Goal: Information Seeking & Learning: Learn about a topic

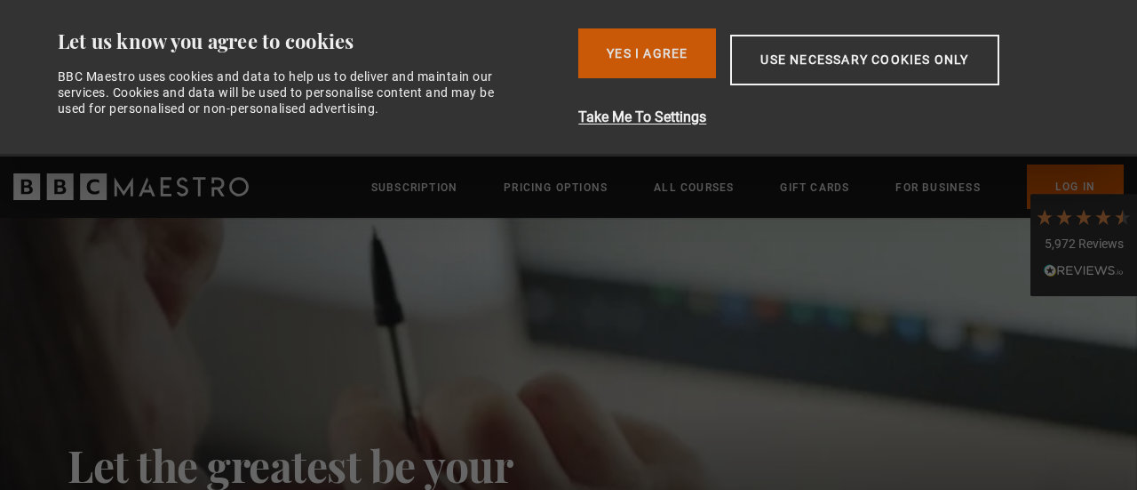
click at [618, 40] on button "Yes I Agree" at bounding box center [647, 53] width 138 height 50
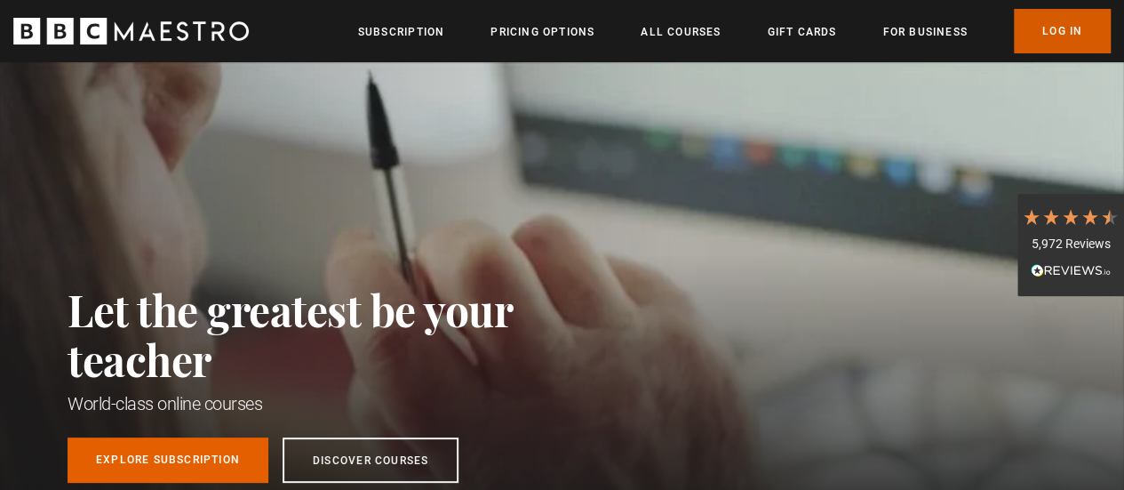
click at [1048, 33] on link "Log In" at bounding box center [1062, 31] width 97 height 44
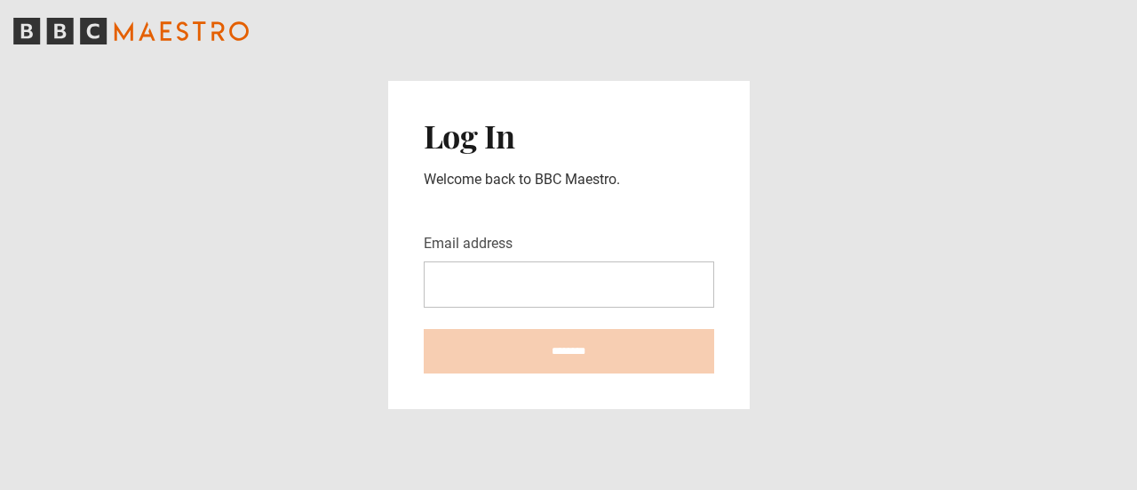
click at [474, 287] on input "Email address" at bounding box center [569, 284] width 291 height 46
type input "**********"
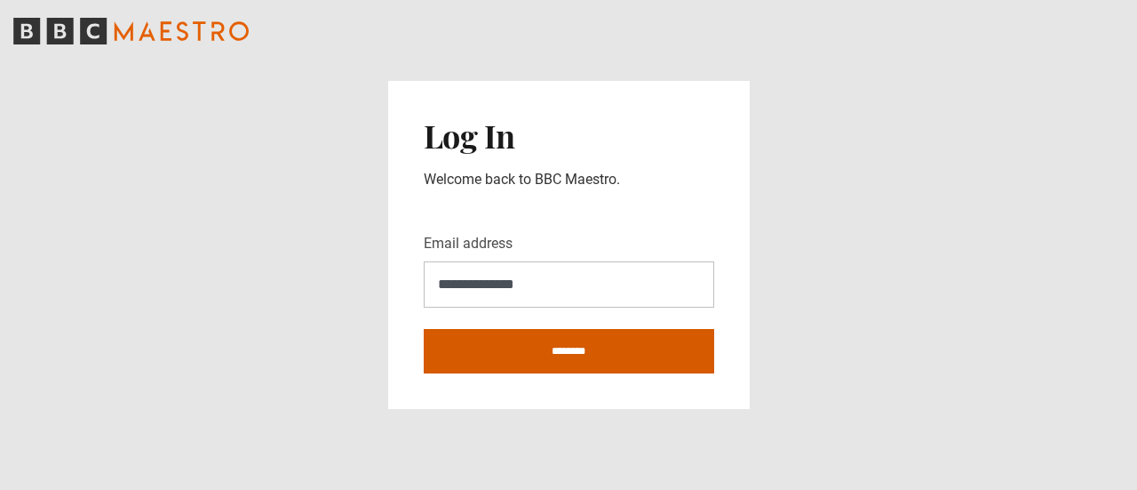
click at [583, 344] on input "********" at bounding box center [569, 351] width 291 height 44
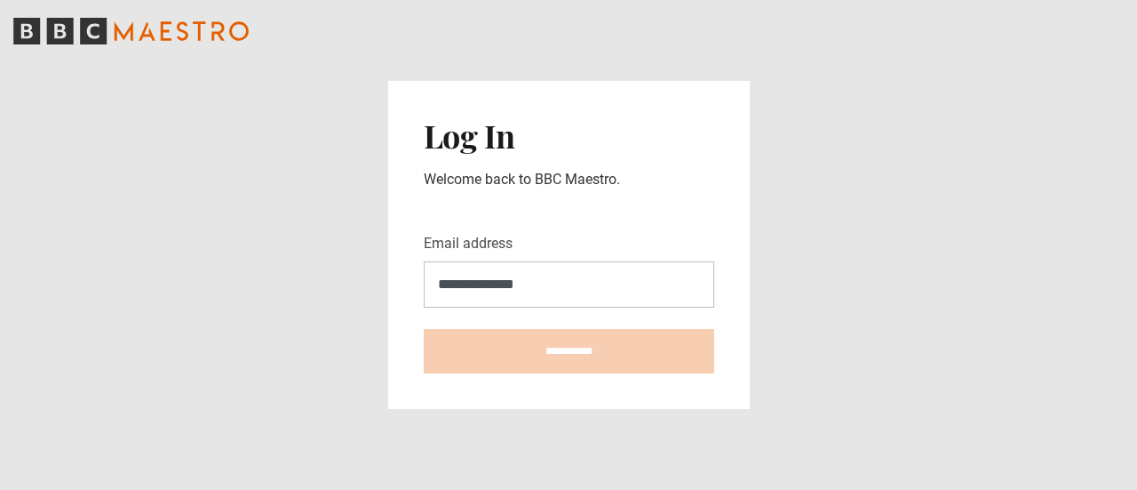
type input "**********"
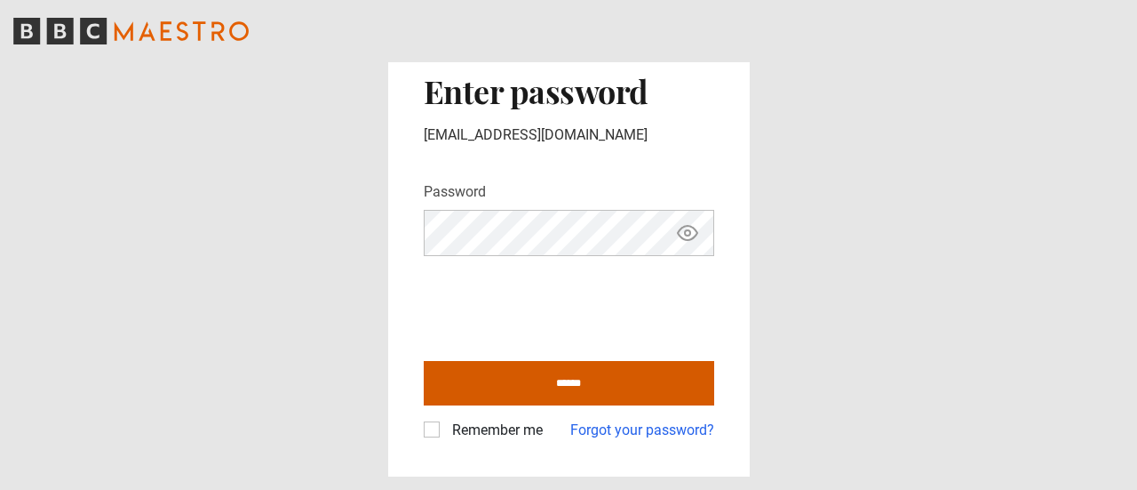
click at [552, 371] on input "******" at bounding box center [569, 383] width 291 height 44
type input "**********"
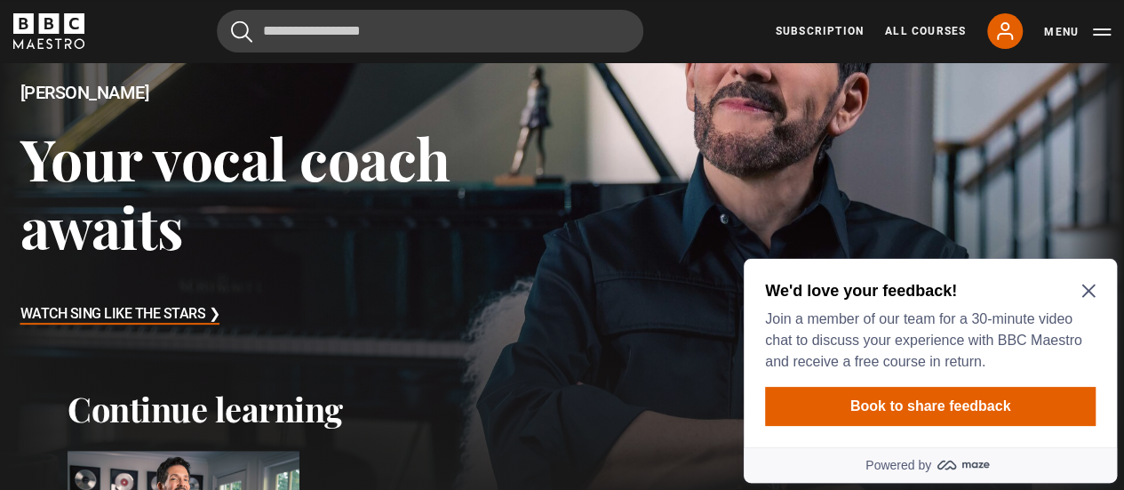
click at [1086, 284] on icon "Close Maze Prompt" at bounding box center [1088, 290] width 14 height 14
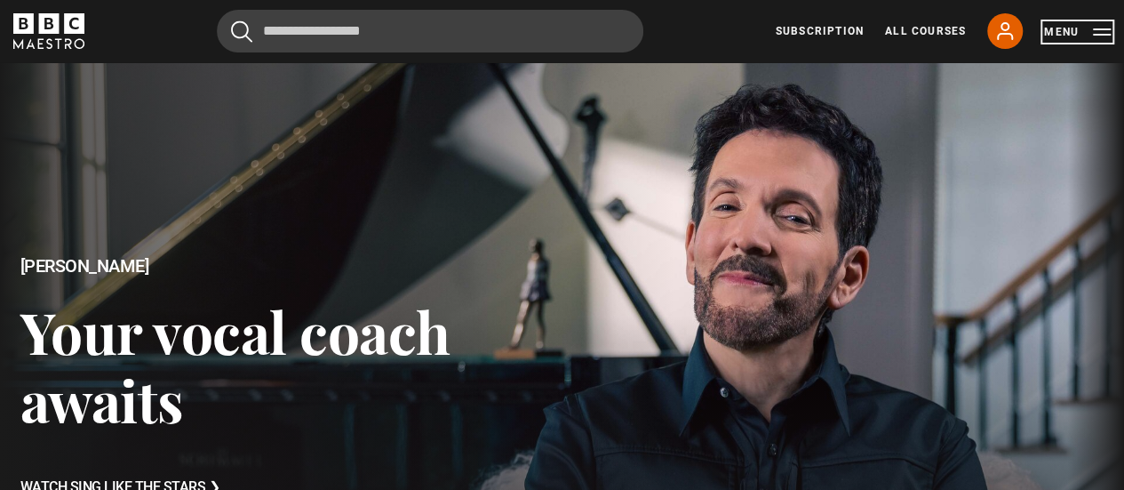
click at [1064, 28] on button "Menu" at bounding box center [1077, 32] width 67 height 18
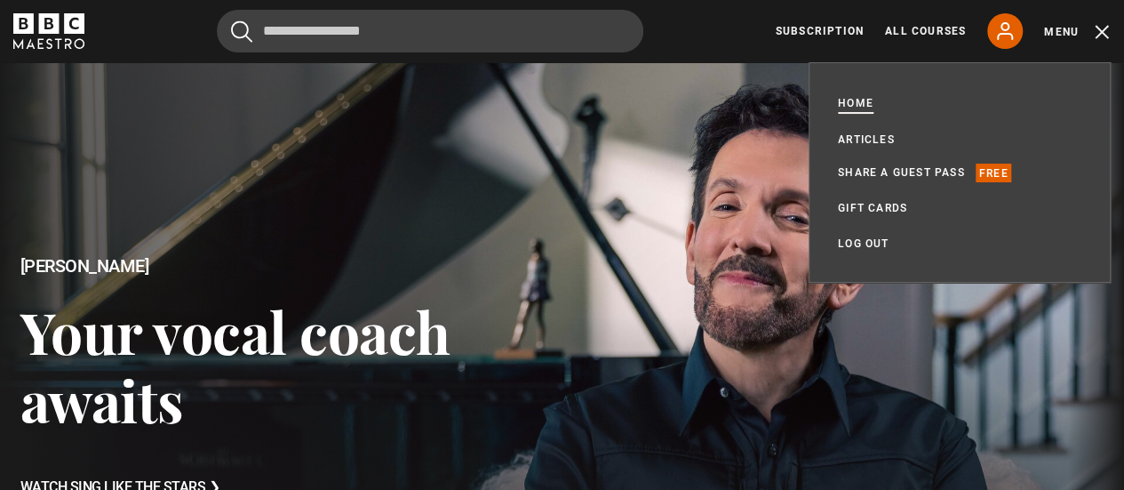
click at [870, 103] on link "Home" at bounding box center [856, 104] width 36 height 20
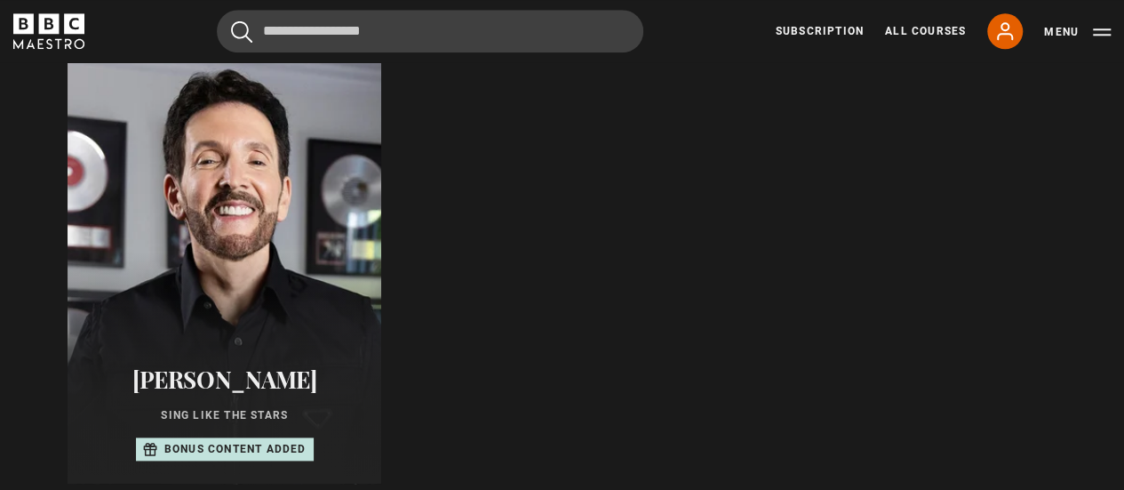
scroll to position [916, 0]
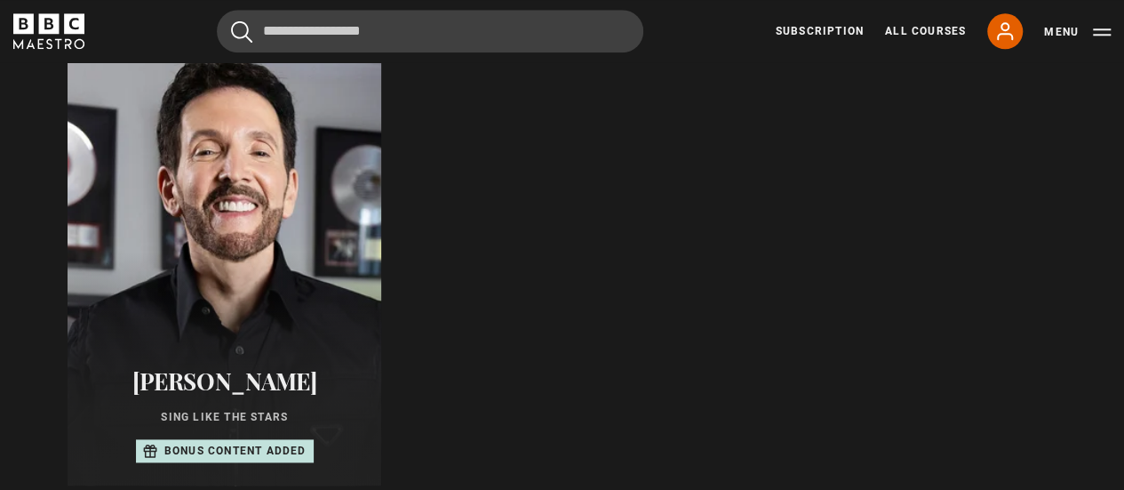
click at [238, 312] on div at bounding box center [225, 271] width 346 height 469
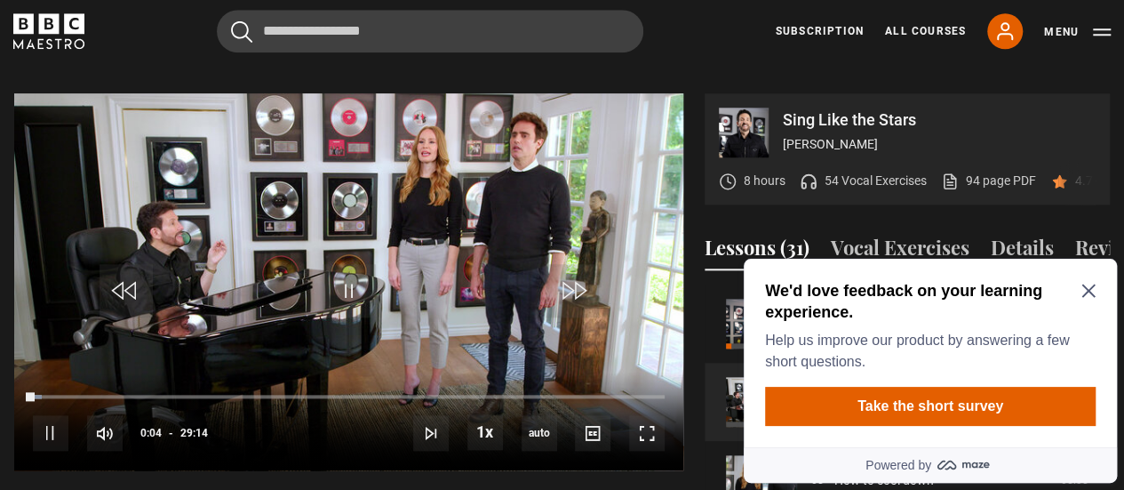
click at [1090, 290] on icon "Close Maze Prompt" at bounding box center [1087, 290] width 13 height 13
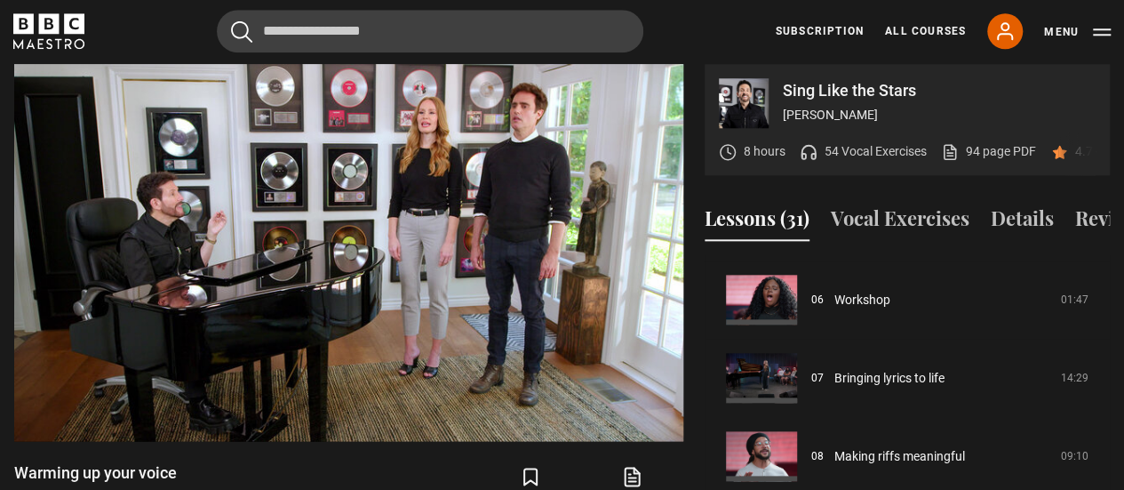
scroll to position [442, 0]
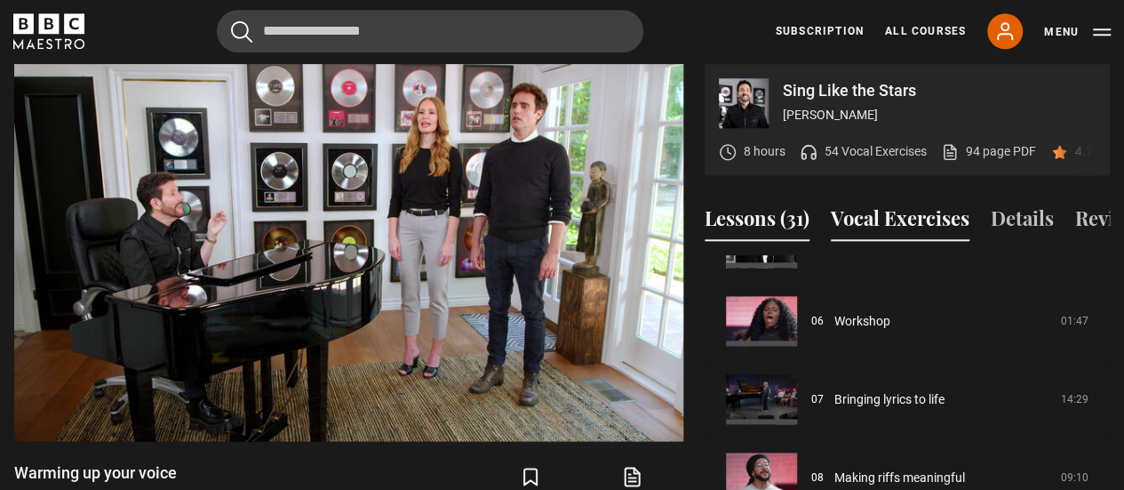
click at [889, 206] on button "Vocal Exercises" at bounding box center [900, 221] width 139 height 37
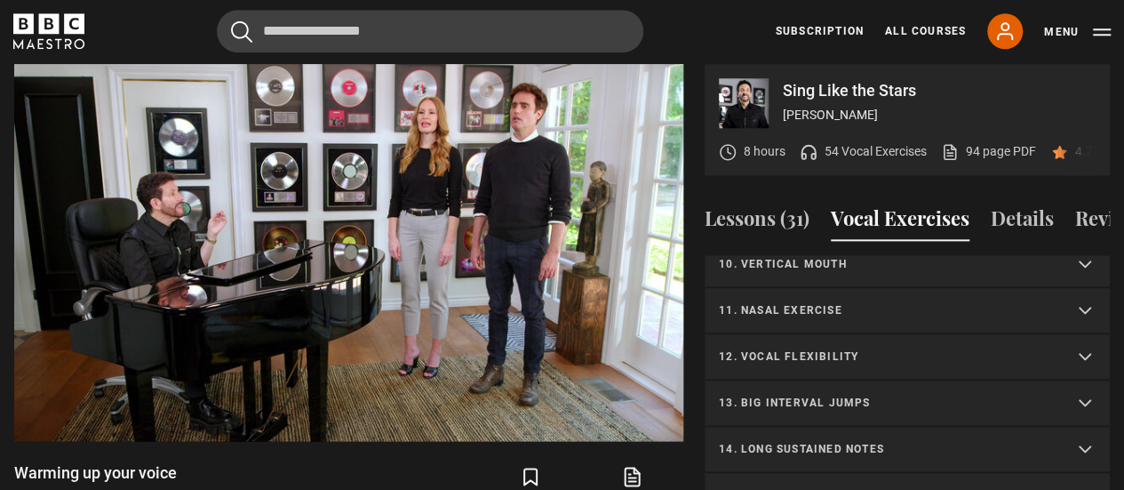
scroll to position [448, 0]
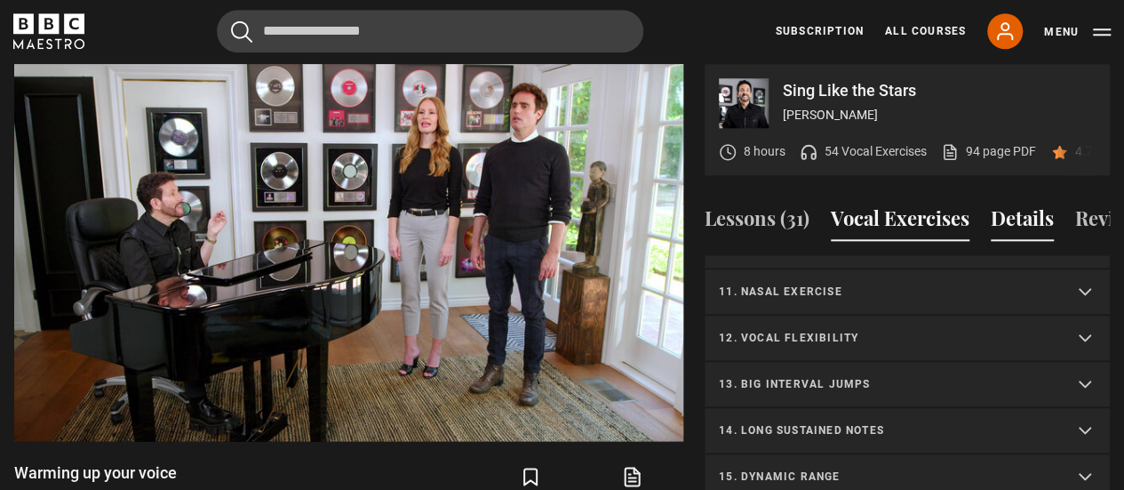
click at [1022, 205] on button "Details" at bounding box center [1022, 221] width 63 height 37
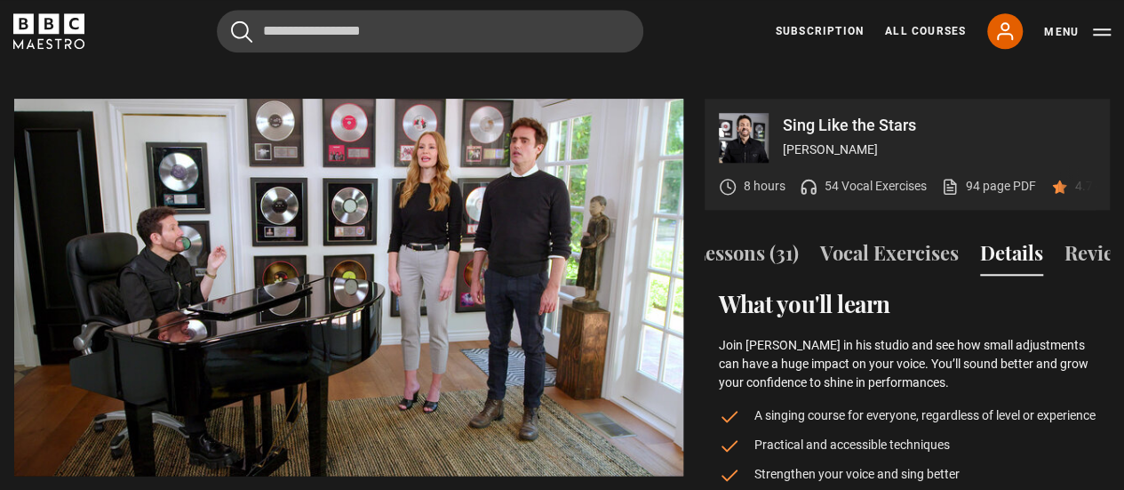
scroll to position [0, 0]
click at [760, 246] on button "Lessons (31)" at bounding box center [757, 256] width 105 height 37
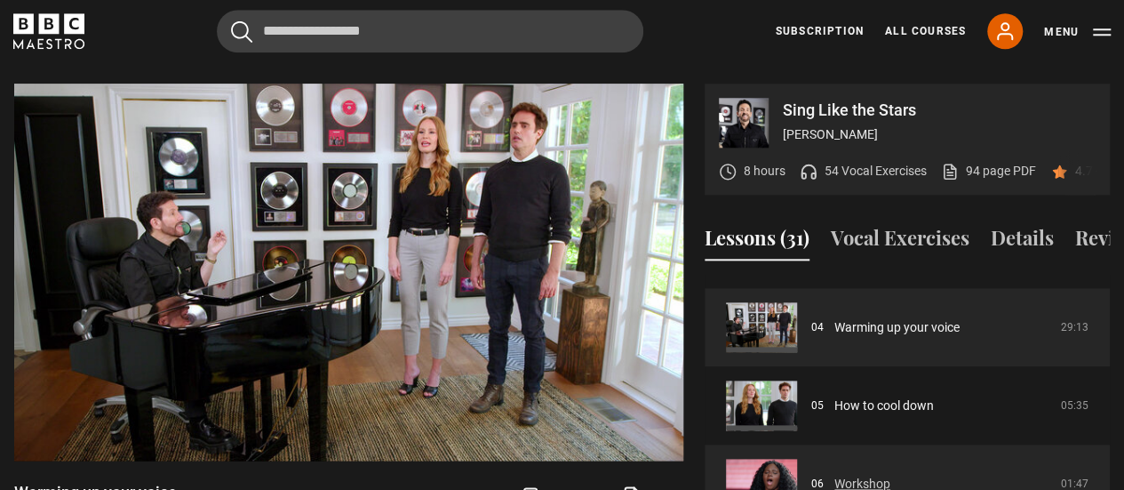
scroll to position [300, 0]
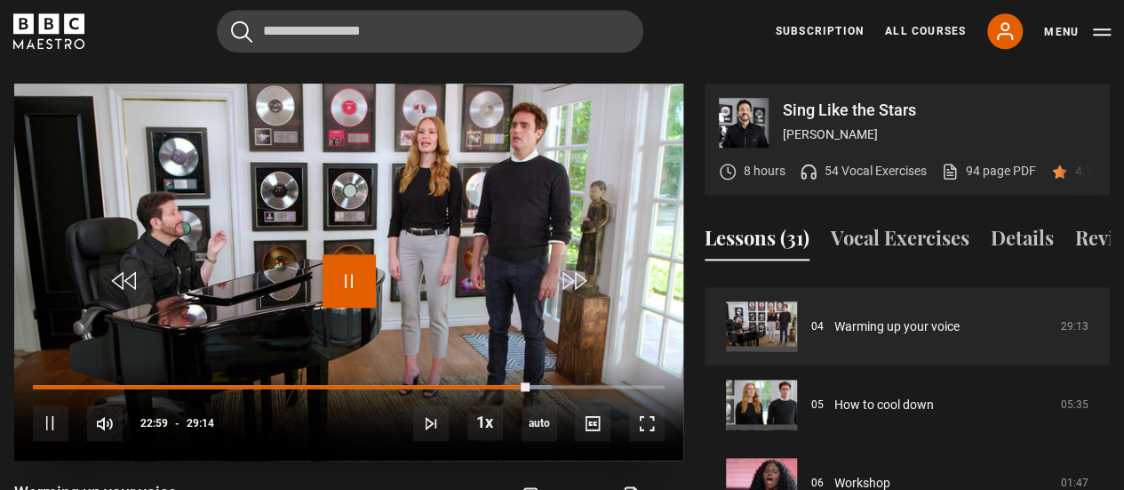
click at [342, 259] on span "Video Player" at bounding box center [348, 280] width 53 height 53
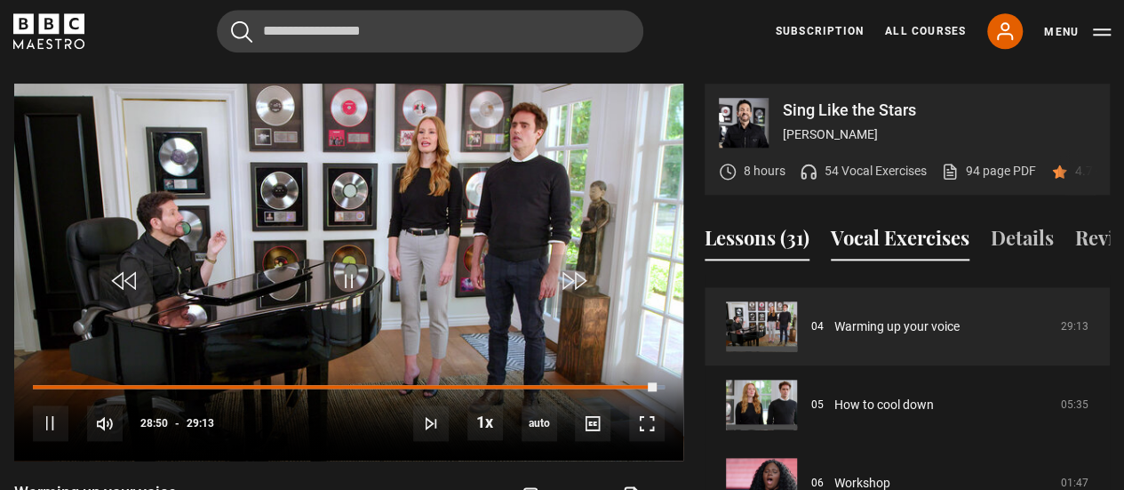
click at [854, 223] on button "Vocal Exercises" at bounding box center [900, 241] width 139 height 37
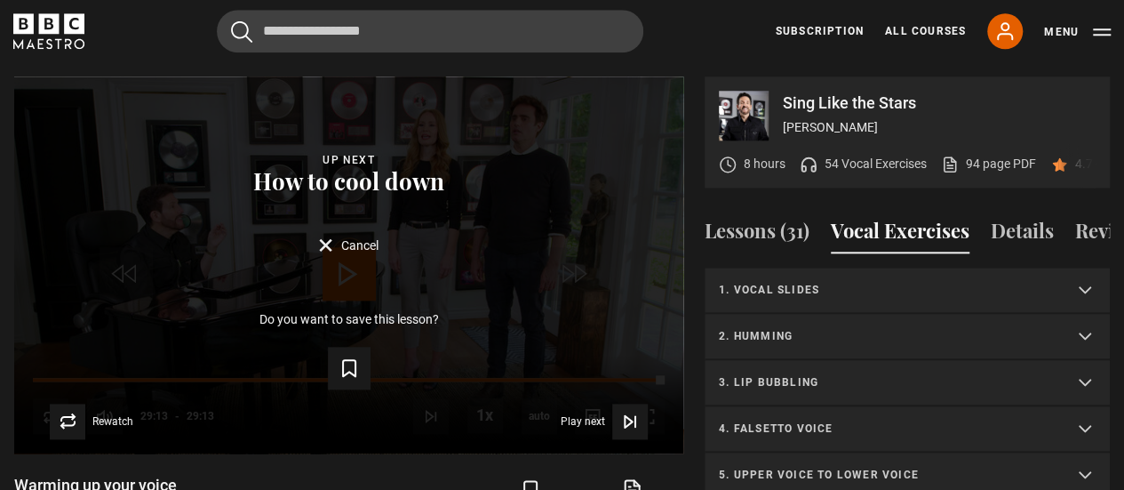
scroll to position [867, 0]
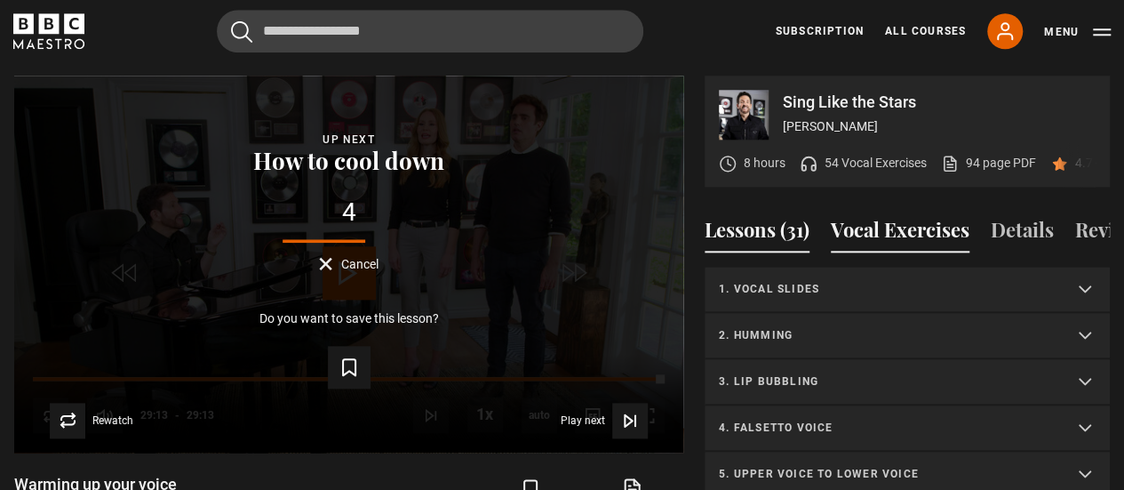
click at [762, 216] on button "Lessons (31)" at bounding box center [757, 233] width 105 height 37
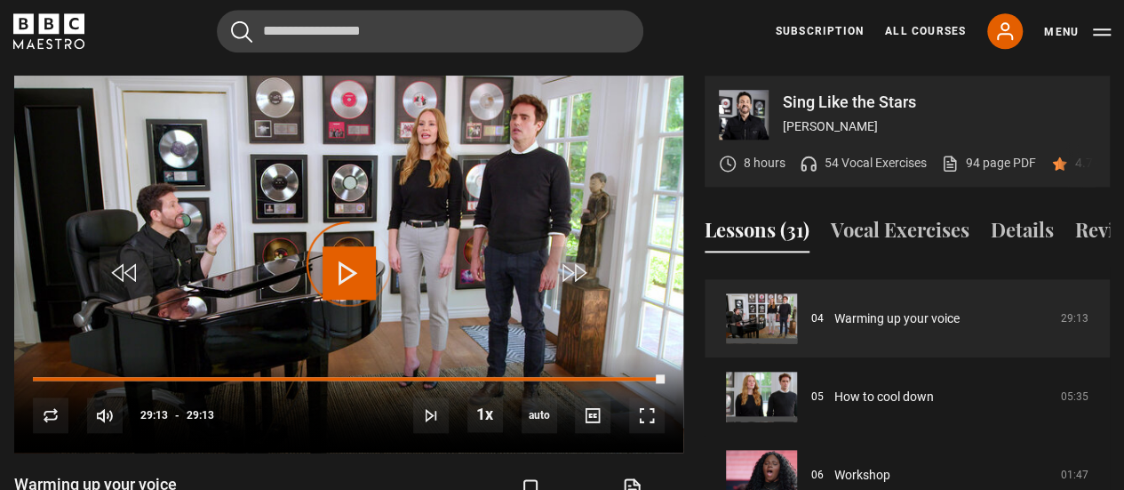
click at [806, 155] on icon at bounding box center [809, 164] width 18 height 18
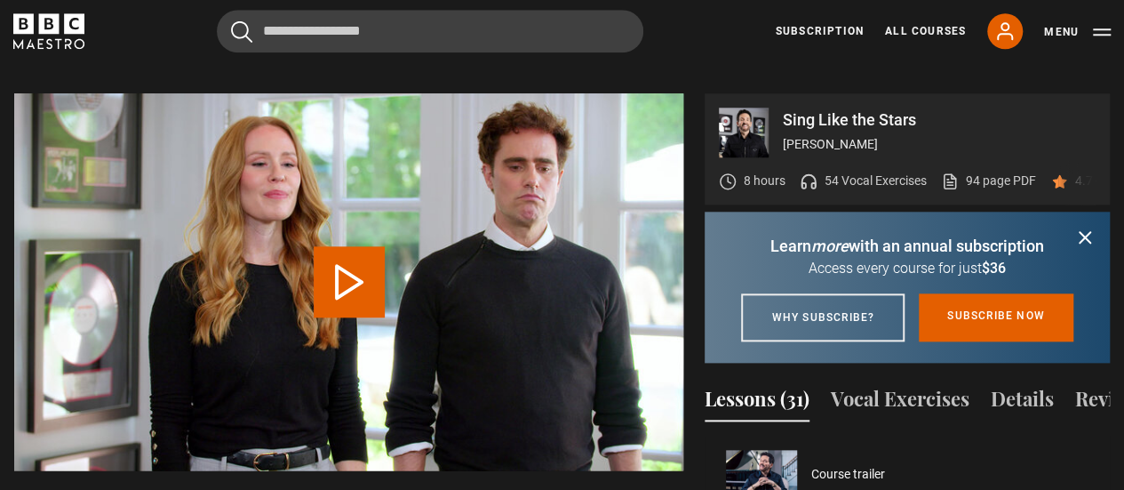
scroll to position [313, 0]
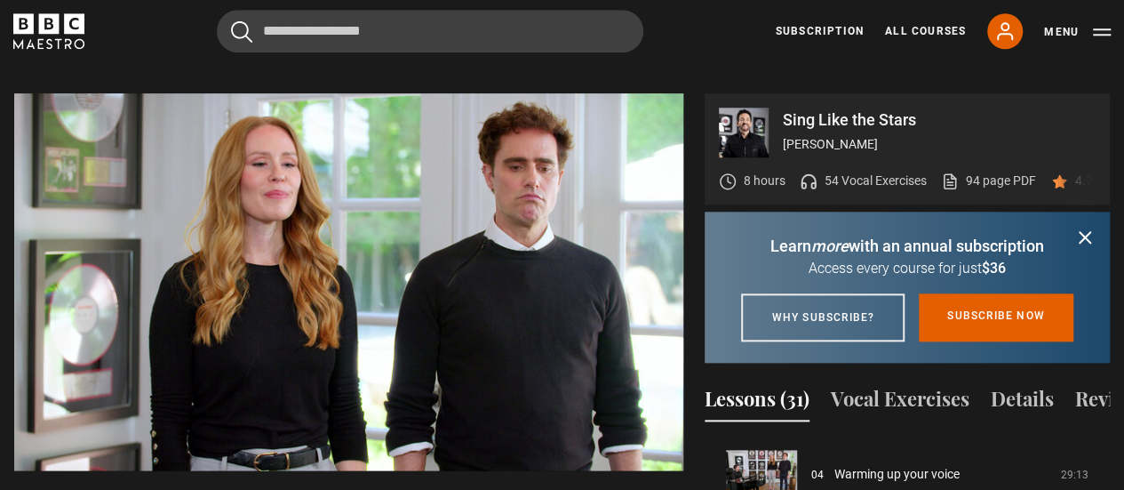
click at [1087, 230] on icon "submit" at bounding box center [1084, 237] width 21 height 21
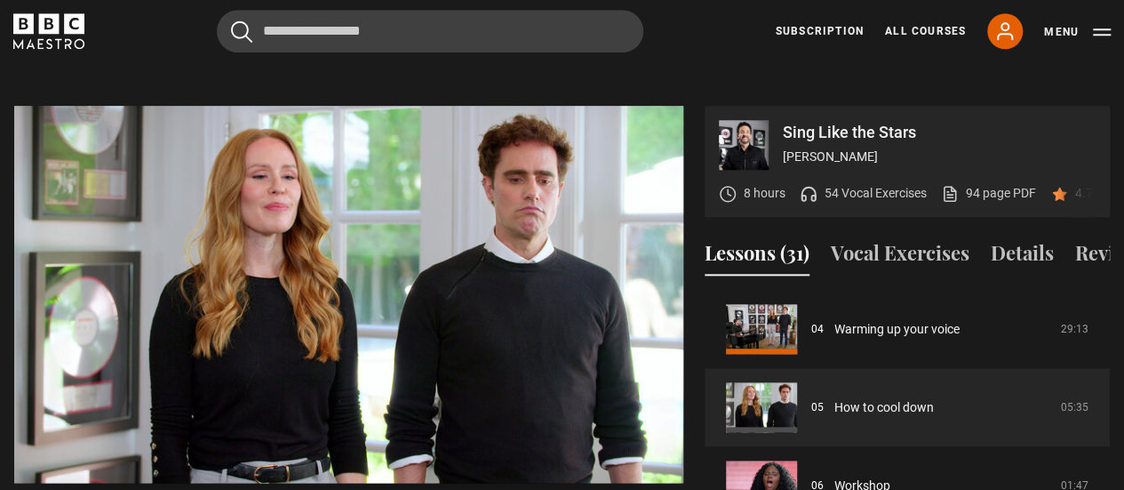
scroll to position [836, 0]
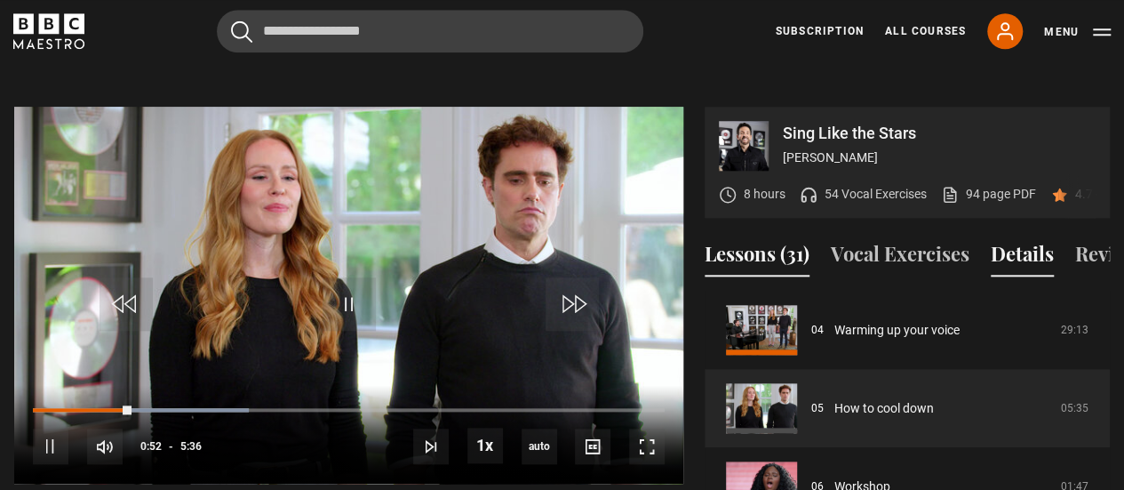
click at [1029, 239] on button "Details" at bounding box center [1022, 257] width 63 height 37
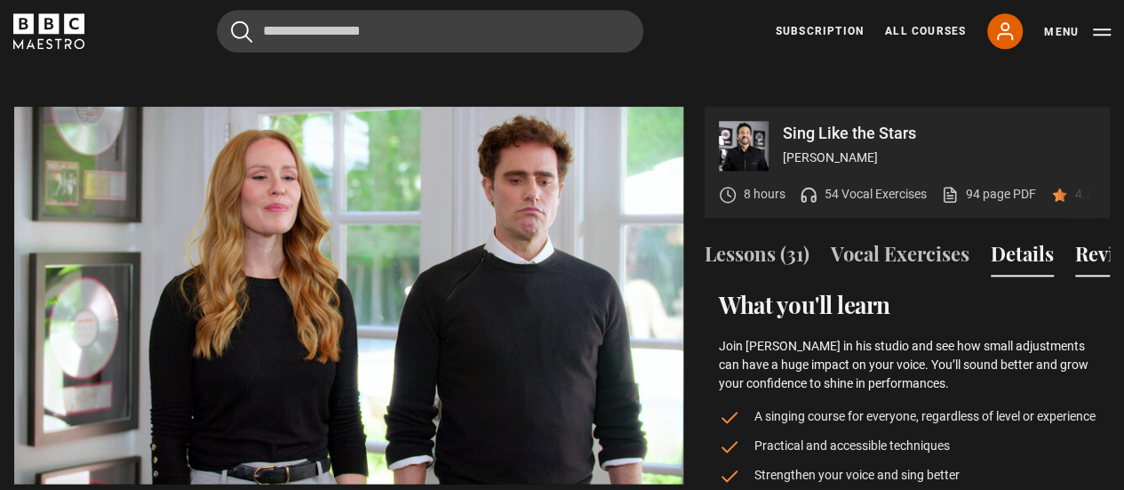
click at [1084, 244] on button "Reviews (60)" at bounding box center [1130, 257] width 111 height 37
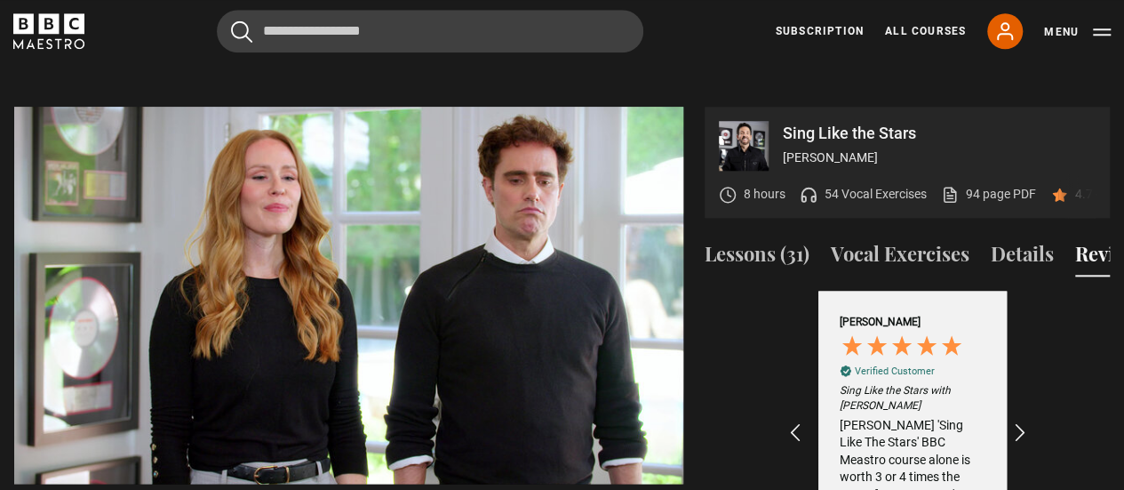
scroll to position [0, 206]
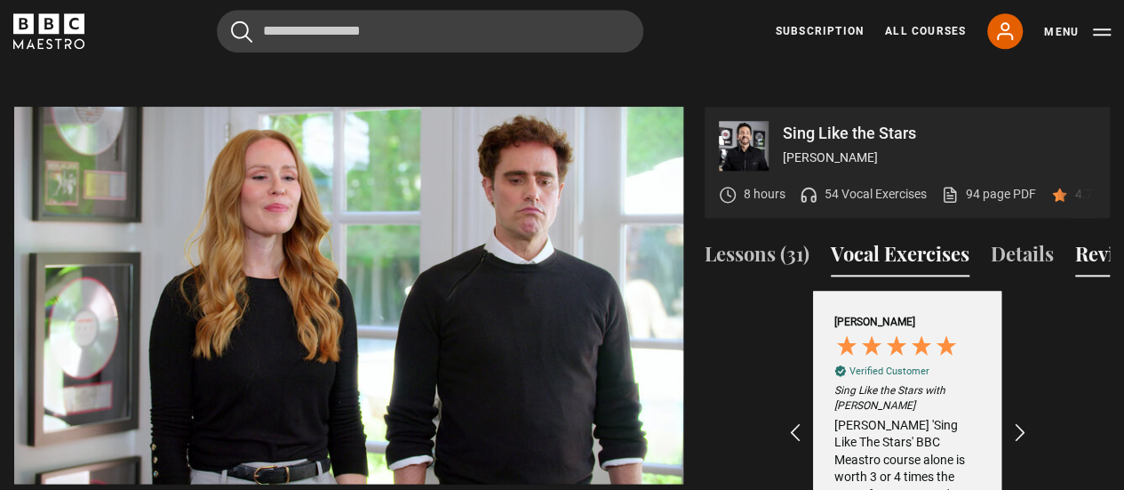
click at [926, 245] on button "Vocal Exercises" at bounding box center [900, 257] width 139 height 37
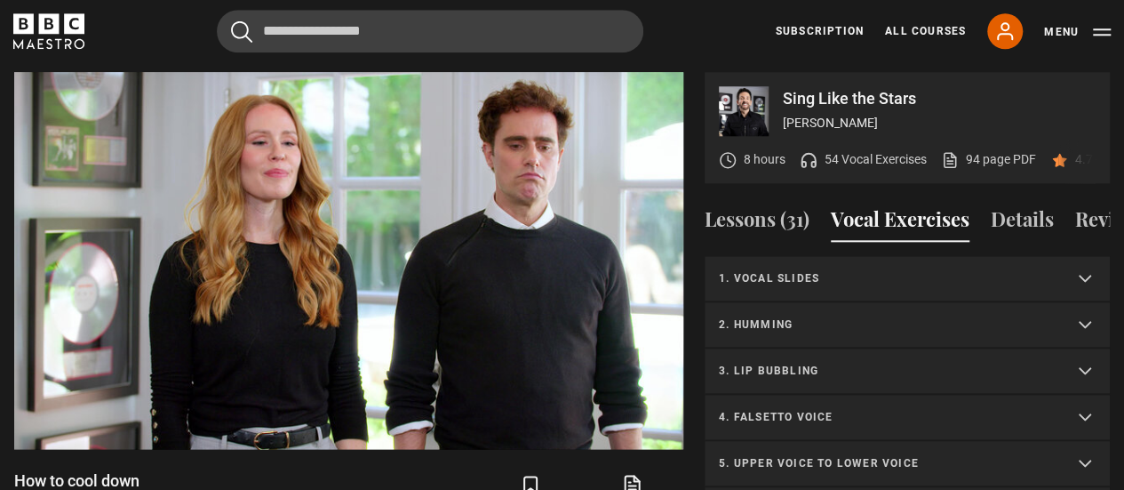
scroll to position [873, 0]
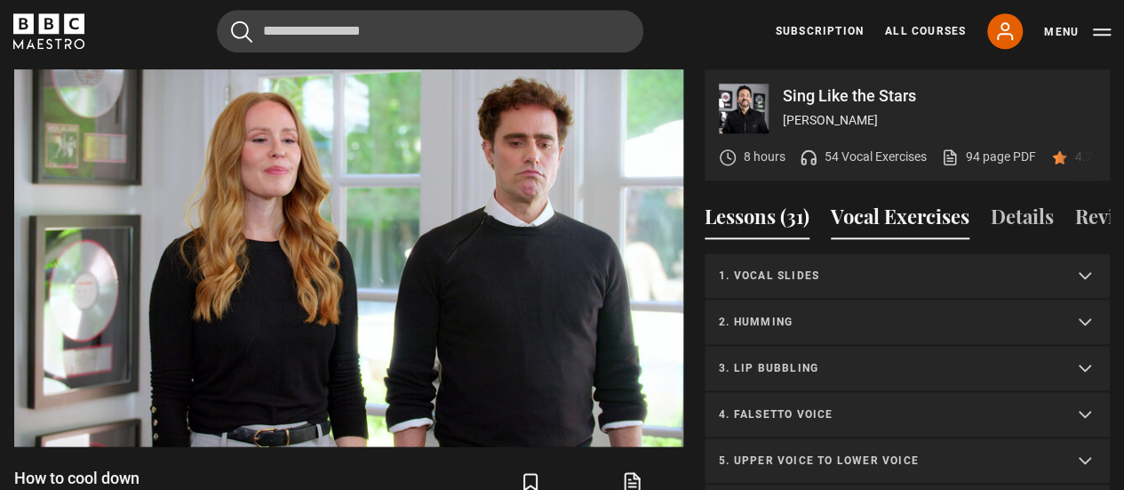
click at [781, 202] on button "Lessons (31)" at bounding box center [757, 220] width 105 height 37
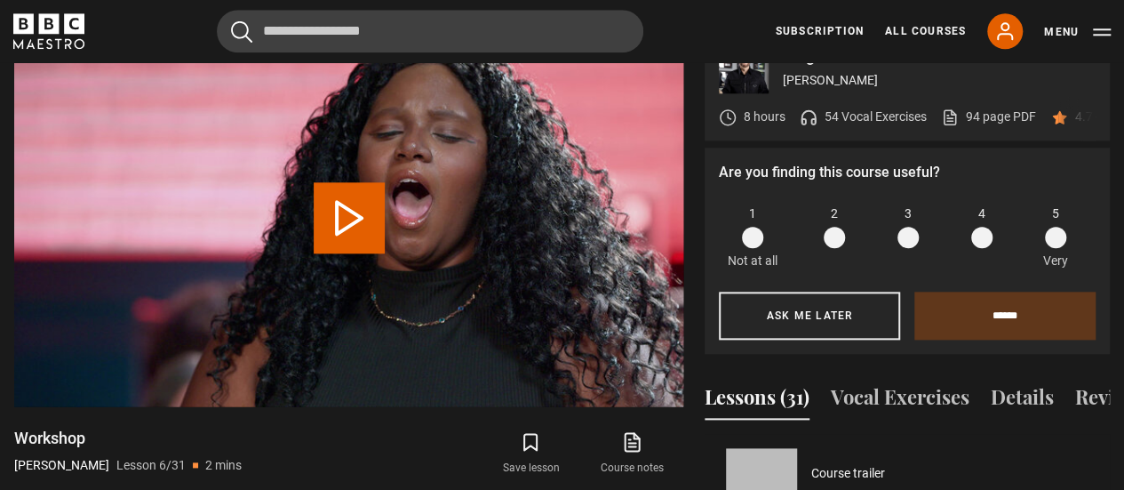
scroll to position [391, 0]
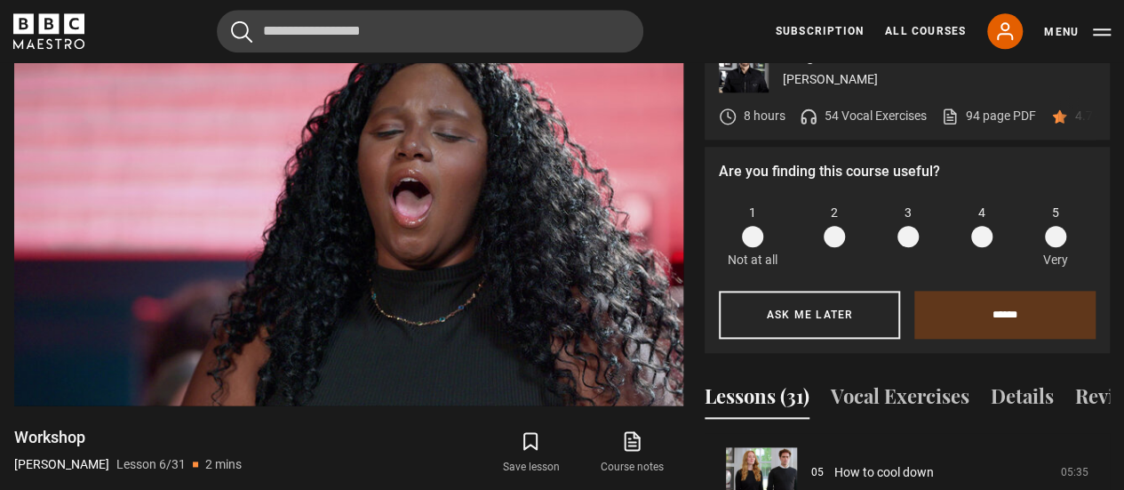
click at [1061, 226] on span at bounding box center [1055, 236] width 21 height 21
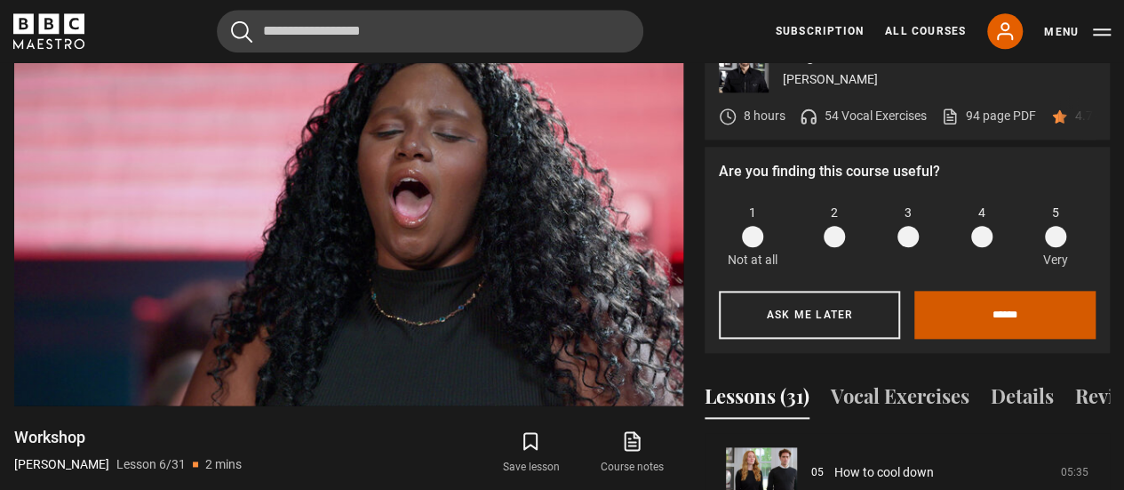
click at [1007, 295] on input "******" at bounding box center [1004, 315] width 181 height 48
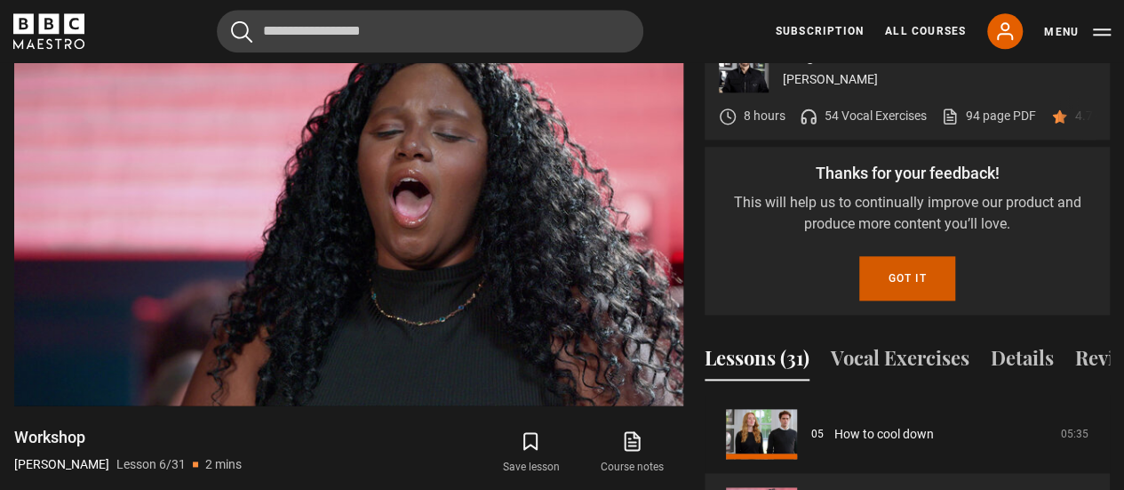
click at [914, 261] on button "Got it" at bounding box center [906, 278] width 95 height 44
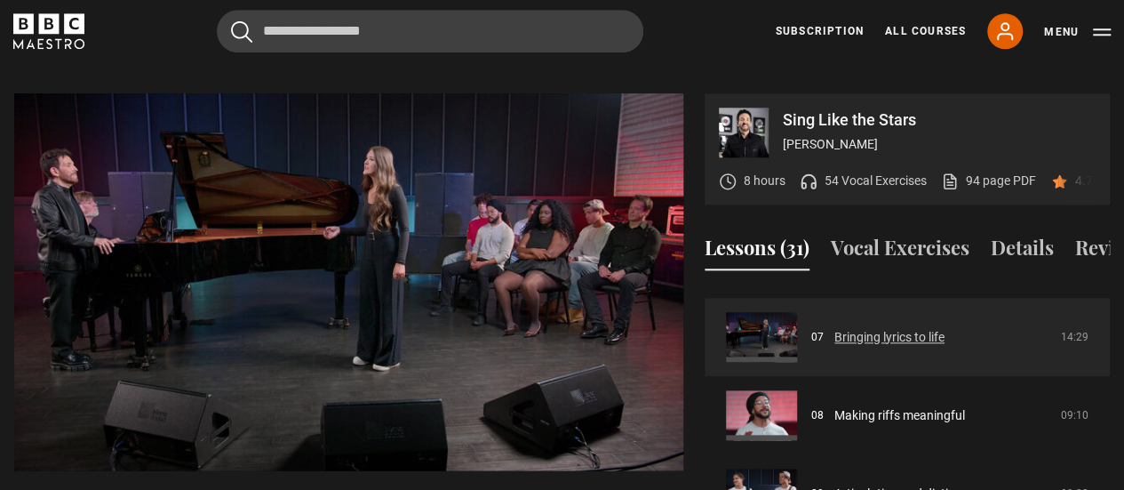
scroll to position [529, 0]
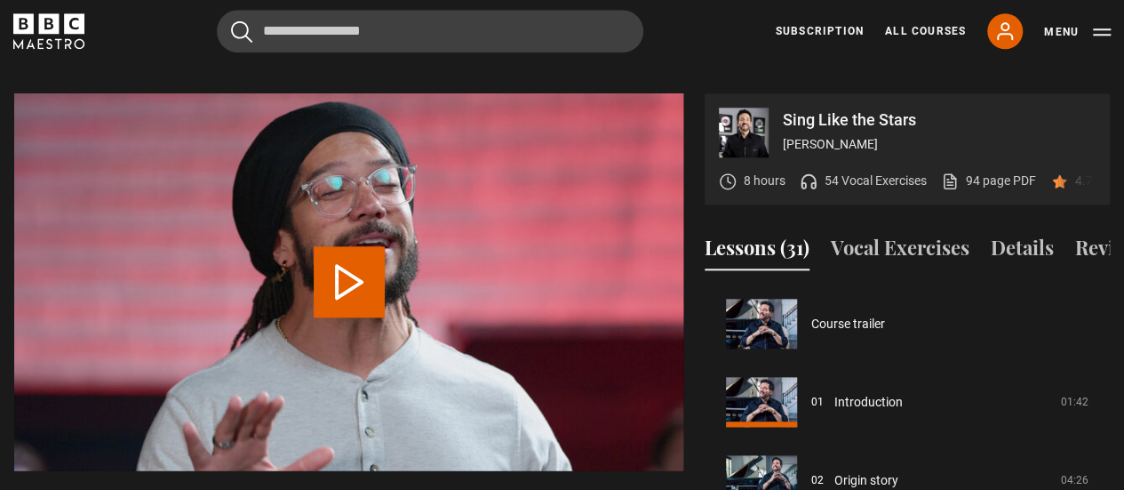
scroll to position [547, 0]
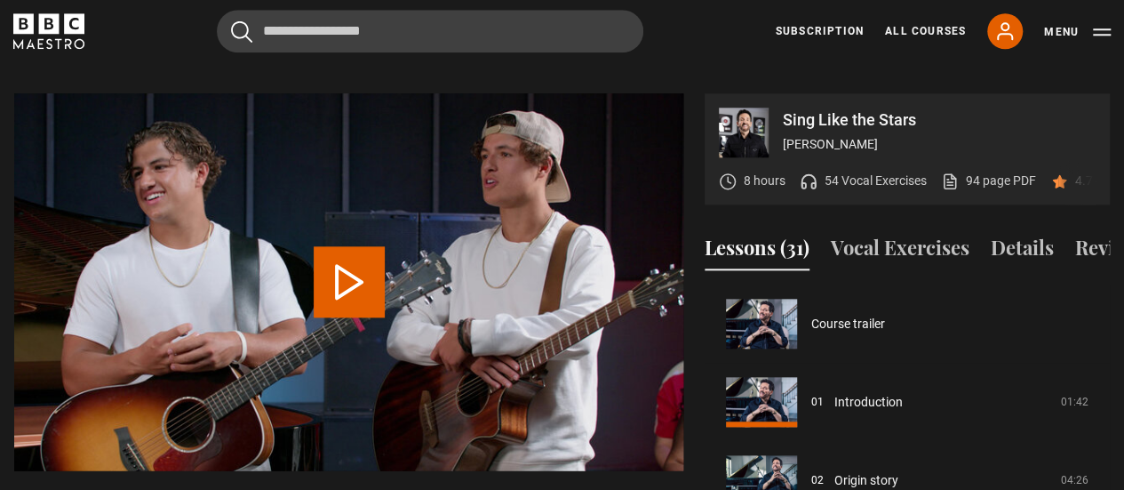
scroll to position [625, 0]
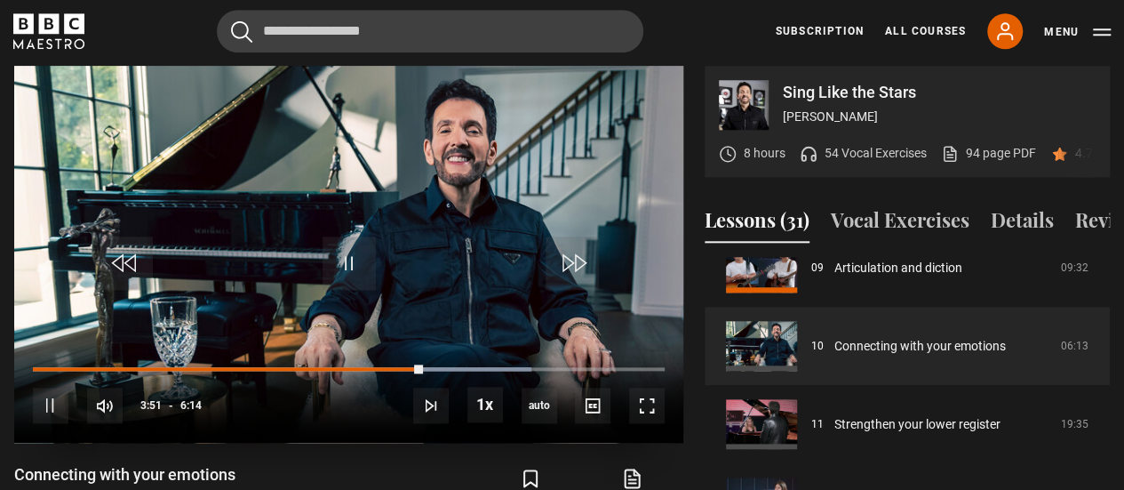
scroll to position [894, 0]
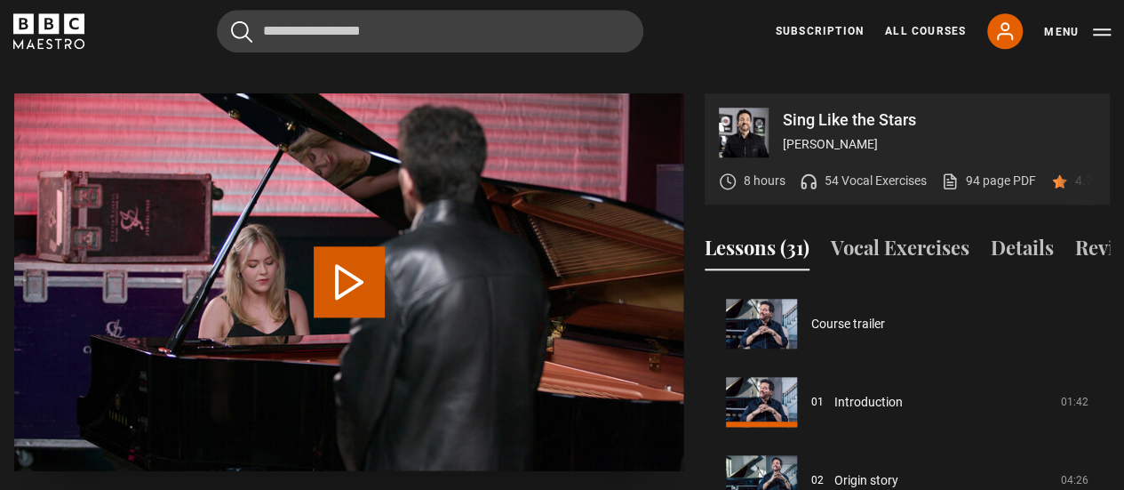
scroll to position [782, 0]
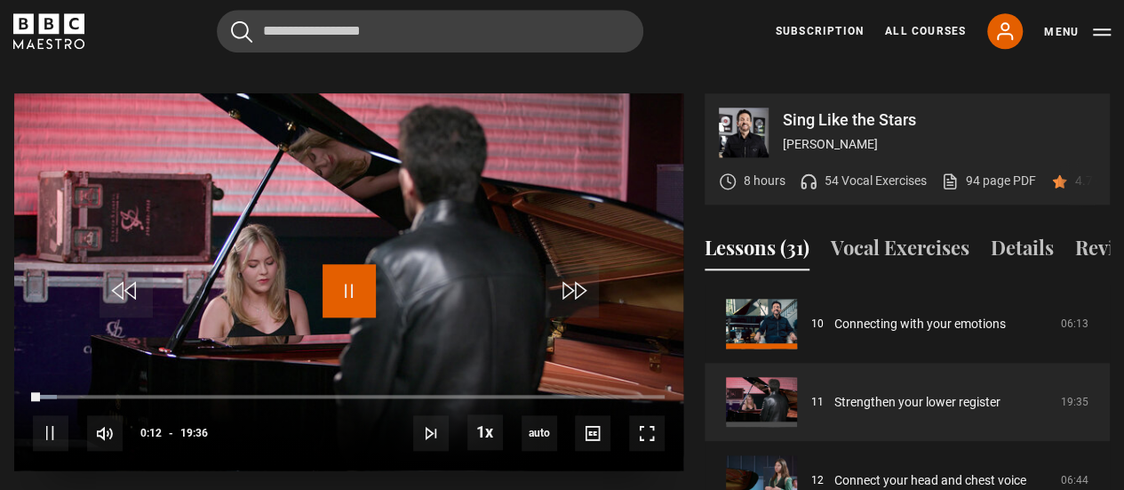
click at [344, 264] on span "Video Player" at bounding box center [348, 290] width 53 height 53
